Goal: Use online tool/utility: Utilize a website feature to perform a specific function

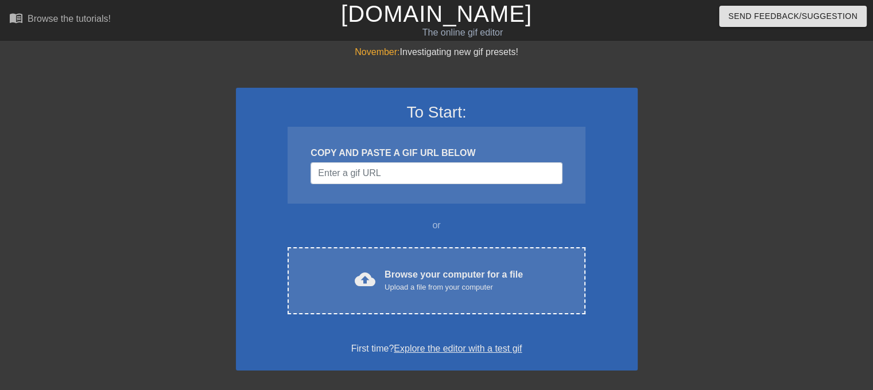
click at [393, 266] on div "cloud_upload Browse your computer for a file Upload a file from your computer C…" at bounding box center [435, 280] width 297 height 67
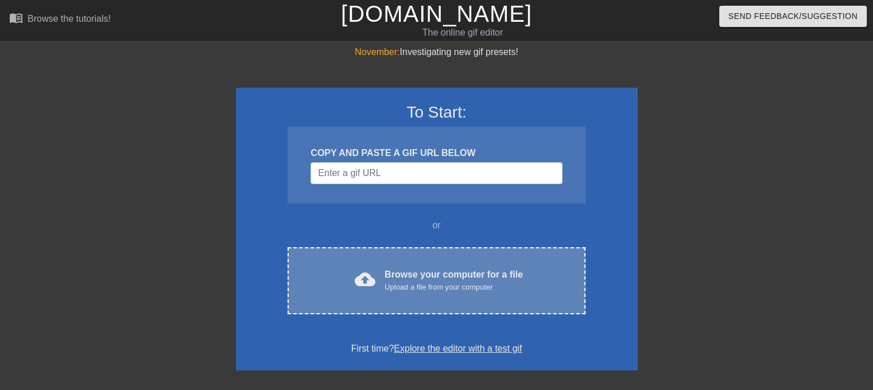
click at [372, 277] on span "cloud_upload" at bounding box center [365, 279] width 21 height 21
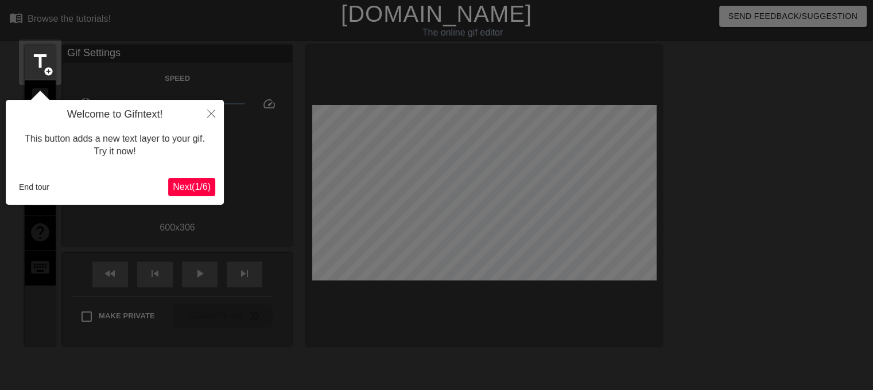
scroll to position [28, 0]
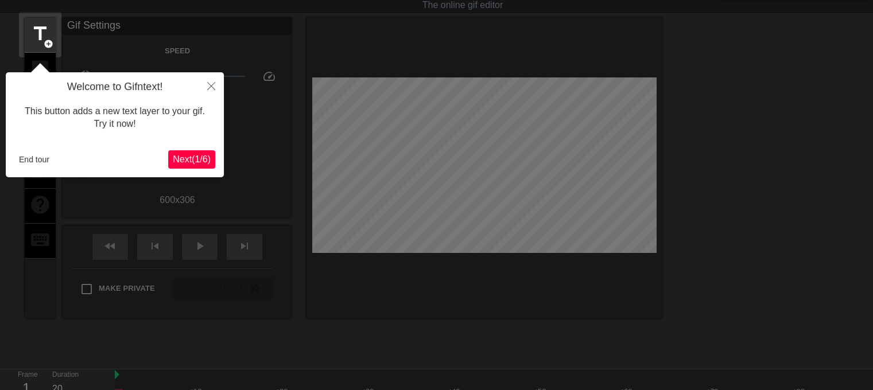
click at [191, 167] on button "Next ( 1 / 6 )" at bounding box center [191, 159] width 47 height 18
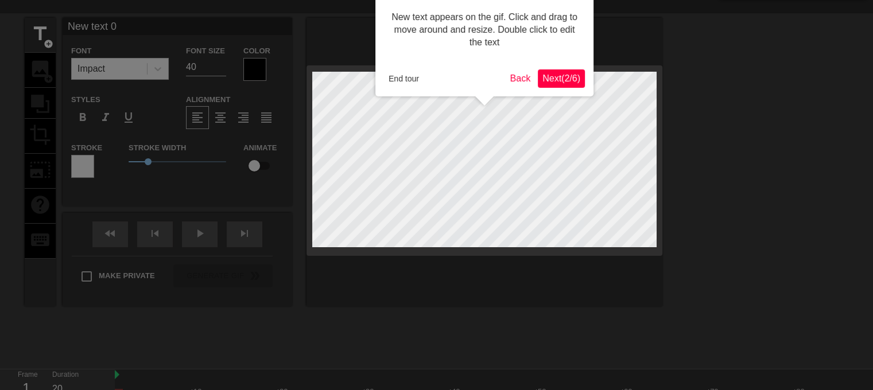
scroll to position [0, 0]
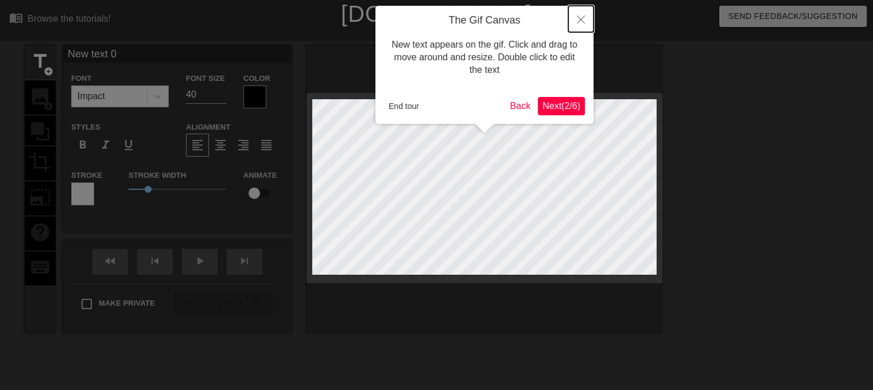
click at [581, 11] on button "Close" at bounding box center [580, 19] width 25 height 26
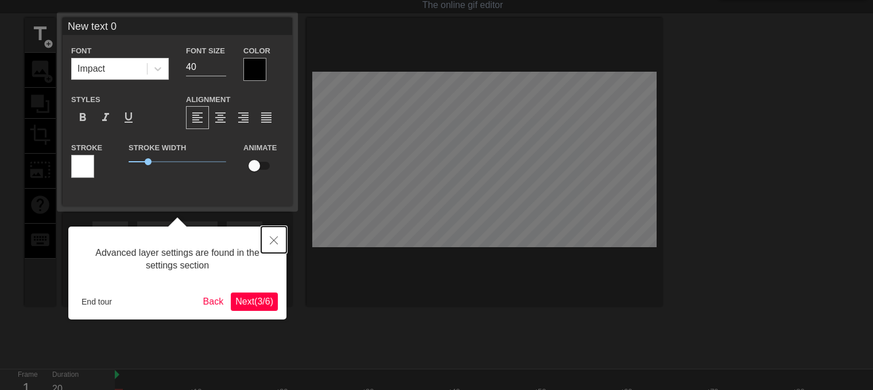
click at [274, 233] on button "Close" at bounding box center [273, 240] width 25 height 26
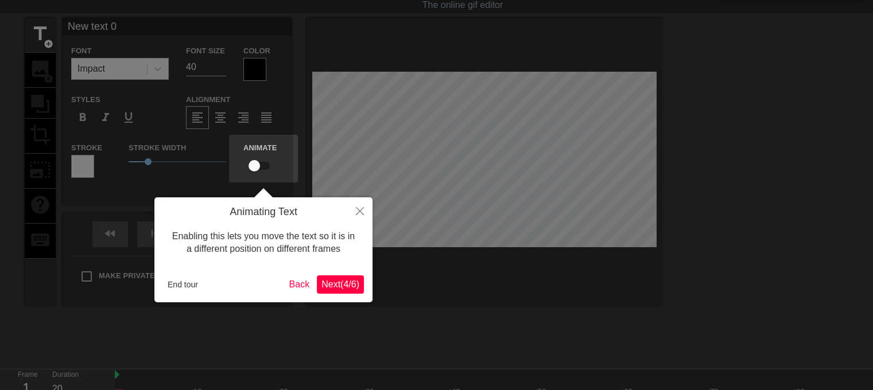
scroll to position [0, 0]
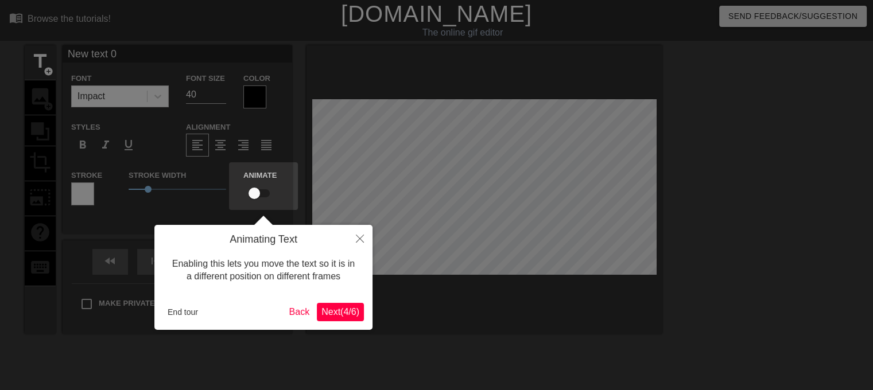
click at [360, 253] on div "Enabling this lets you move the text so it is in a different position on differ…" at bounding box center [263, 270] width 201 height 49
click at [351, 309] on span "Next ( 4 / 6 )" at bounding box center [340, 312] width 38 height 10
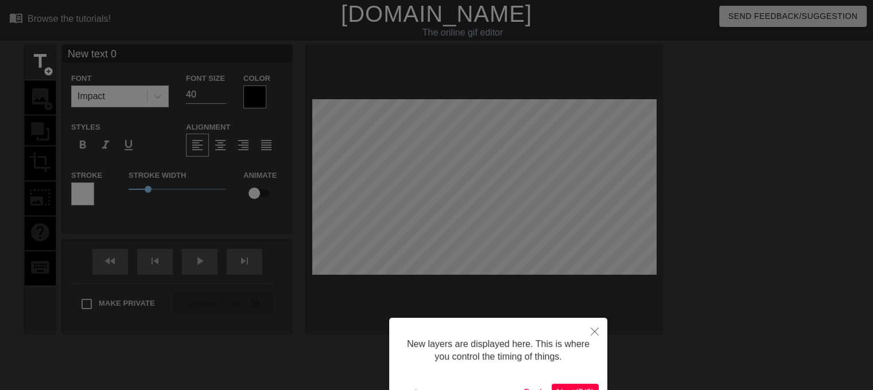
scroll to position [77, 0]
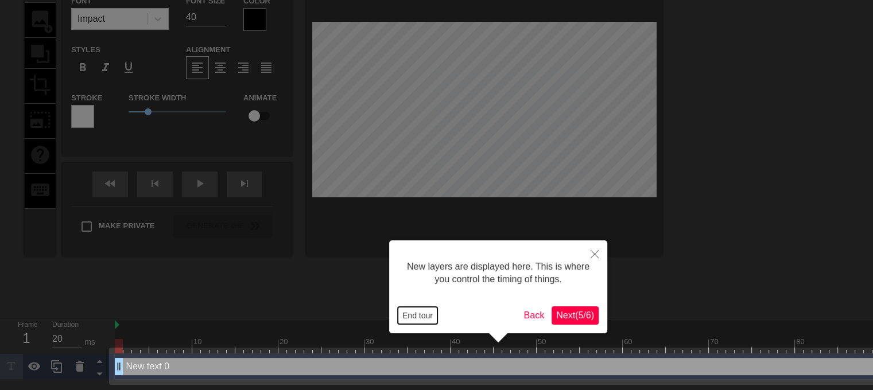
click at [409, 314] on button "End tour" at bounding box center [418, 315] width 40 height 17
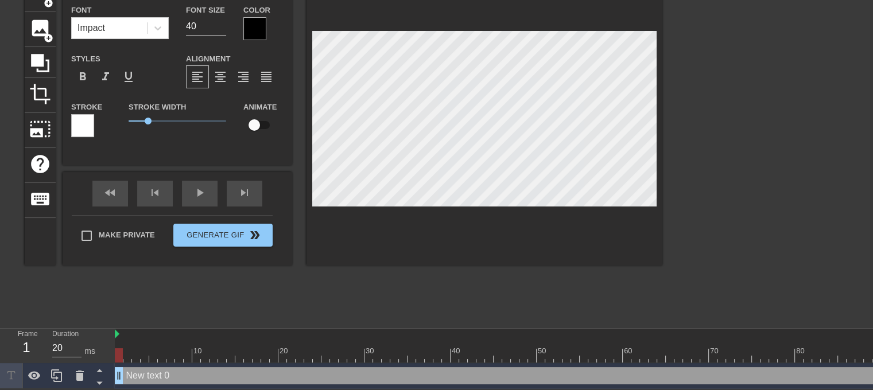
scroll to position [0, 0]
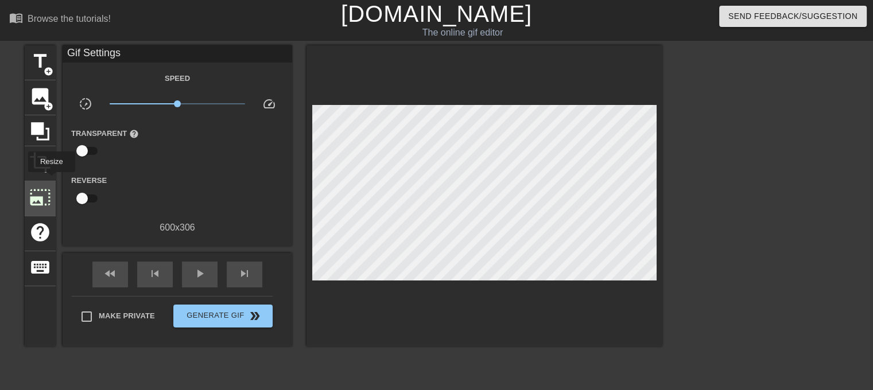
click at [50, 181] on div "photo_size_select_large" at bounding box center [40, 198] width 31 height 35
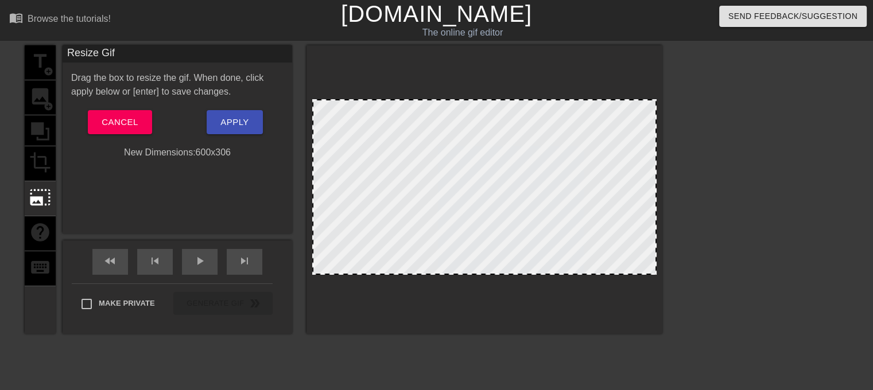
drag, startPoint x: 312, startPoint y: 99, endPoint x: 311, endPoint y: 73, distance: 26.4
click at [311, 73] on div at bounding box center [484, 189] width 356 height 289
drag, startPoint x: 647, startPoint y: 97, endPoint x: 643, endPoint y: 73, distance: 24.5
click at [643, 73] on div at bounding box center [484, 189] width 356 height 289
drag, startPoint x: 631, startPoint y: 143, endPoint x: 627, endPoint y: 99, distance: 44.4
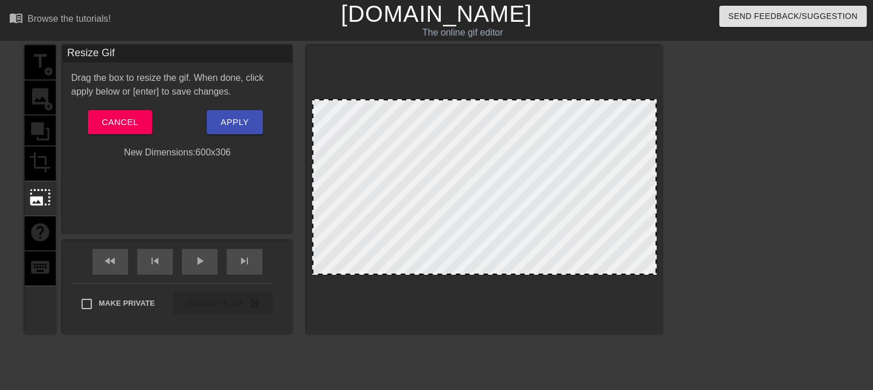
click at [627, 99] on div at bounding box center [484, 187] width 344 height 176
click at [112, 119] on span "Cancel" at bounding box center [120, 122] width 36 height 15
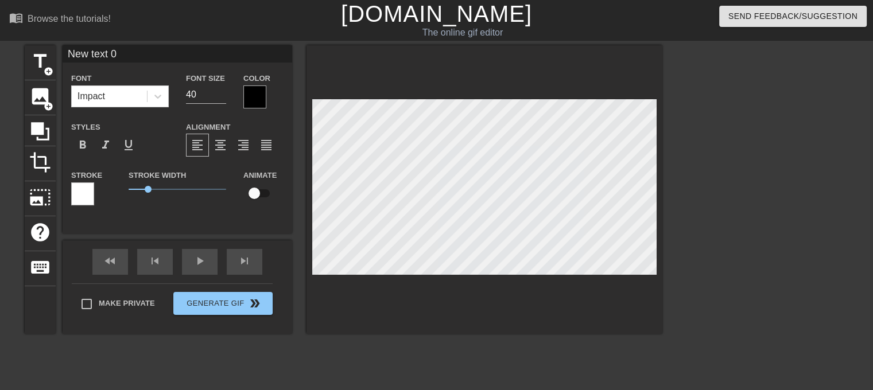
click at [151, 110] on div "Font Impact Font Size 40 Color Styles format_bold format_italic format_underlin…" at bounding box center [177, 143] width 212 height 145
click at [255, 102] on div at bounding box center [254, 96] width 23 height 23
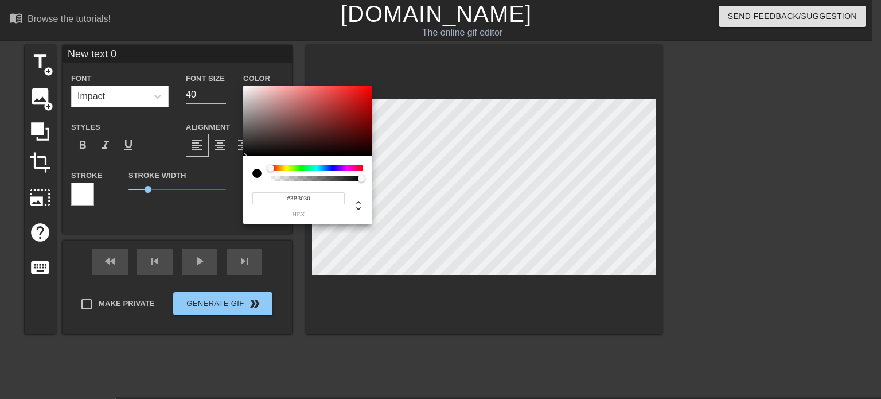
type input "#FFFFFF"
drag, startPoint x: 215, startPoint y: 70, endPoint x: 177, endPoint y: 30, distance: 54.8
click at [177, 30] on div "#FFFFFF hex" at bounding box center [440, 199] width 881 height 399
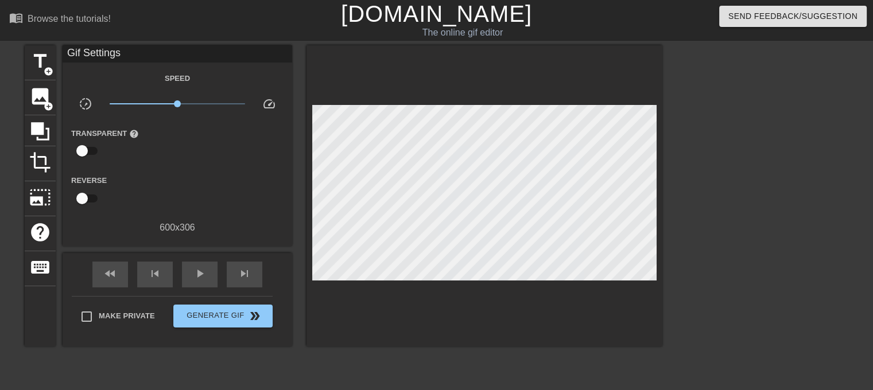
click at [414, 224] on div "title add_circle image add_circle crop photo_size_select_large help keyboard Gi…" at bounding box center [343, 195] width 637 height 301
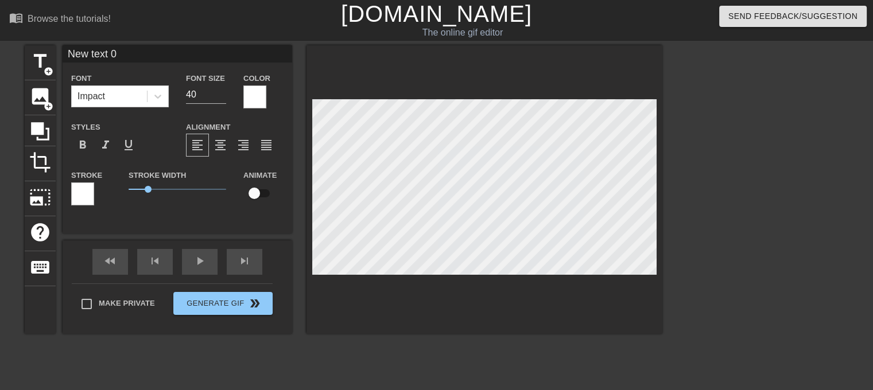
click at [94, 192] on div "Stroke" at bounding box center [91, 186] width 40 height 37
click at [88, 193] on div at bounding box center [82, 193] width 23 height 23
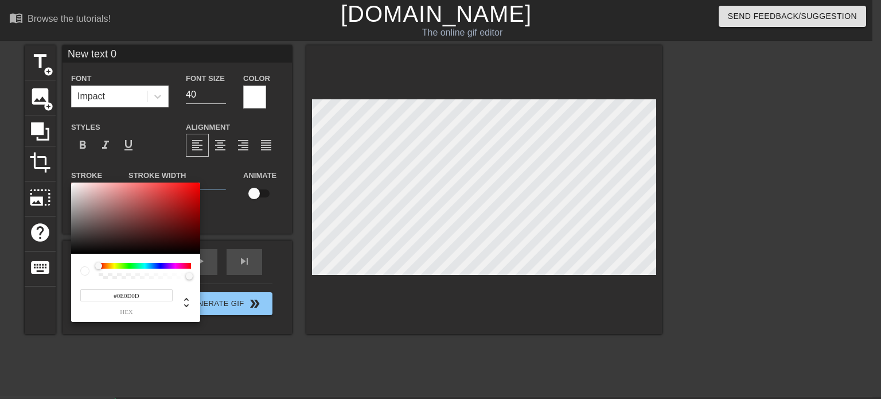
type input "#000000"
drag, startPoint x: 91, startPoint y: 246, endPoint x: 8, endPoint y: 316, distance: 108.7
click at [8, 316] on div "#000000 hex" at bounding box center [440, 199] width 881 height 399
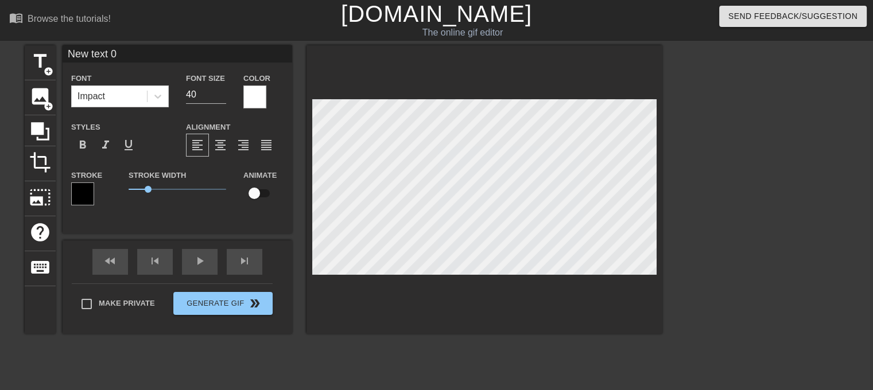
scroll to position [1, 2]
type input "g"
type textarea "g"
type input "ge"
type textarea "ge"
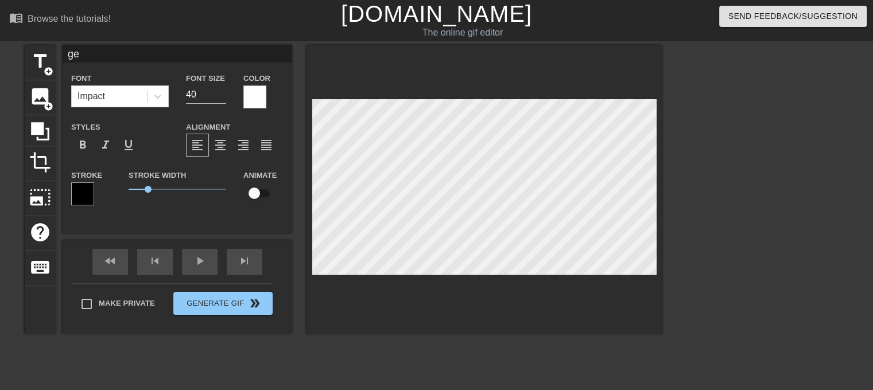
type input "get"
type textarea "get"
type input "get"
type textarea "get"
type input "get r"
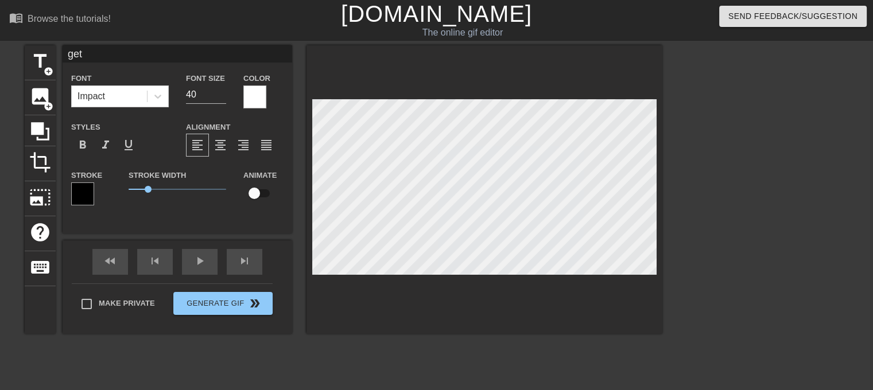
type textarea "get r"
type input "get re"
type textarea "get re"
type input "get rea"
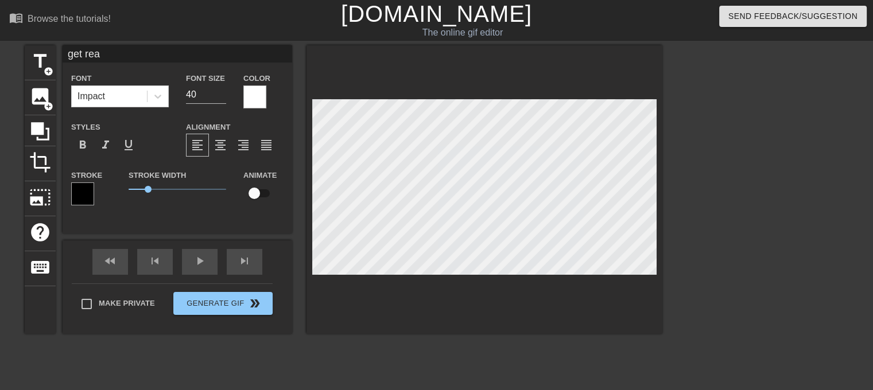
type textarea "get rea"
type input "get real"
type textarea "get real"
click at [144, 91] on div "Impact" at bounding box center [109, 96] width 75 height 21
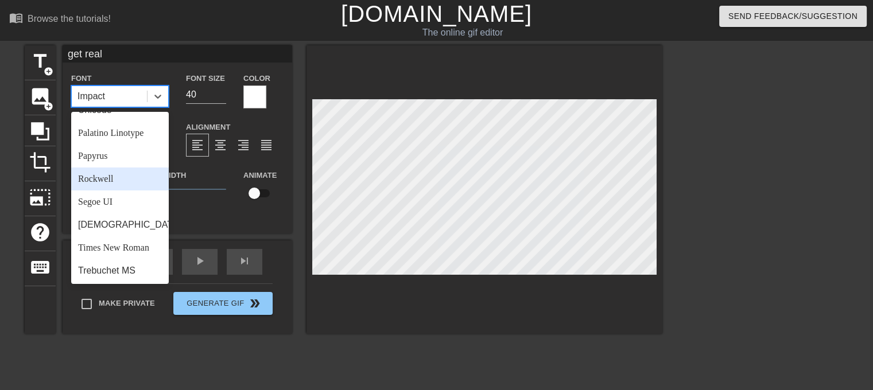
scroll to position [411, 0]
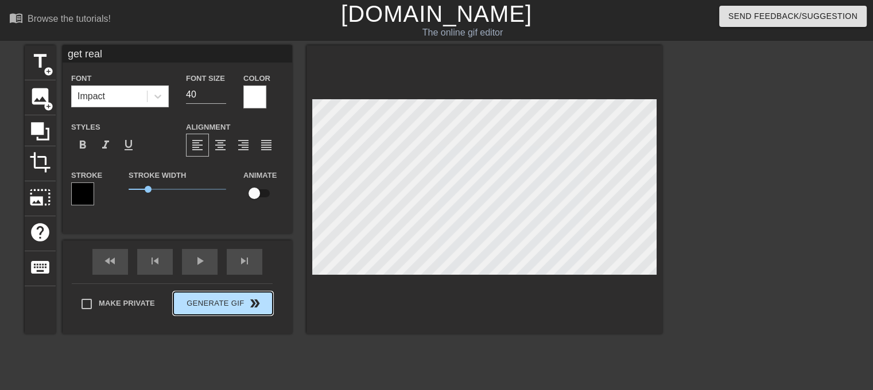
click at [196, 312] on button "Generate Gif double_arrow" at bounding box center [222, 303] width 99 height 23
